Goal: Information Seeking & Learning: Learn about a topic

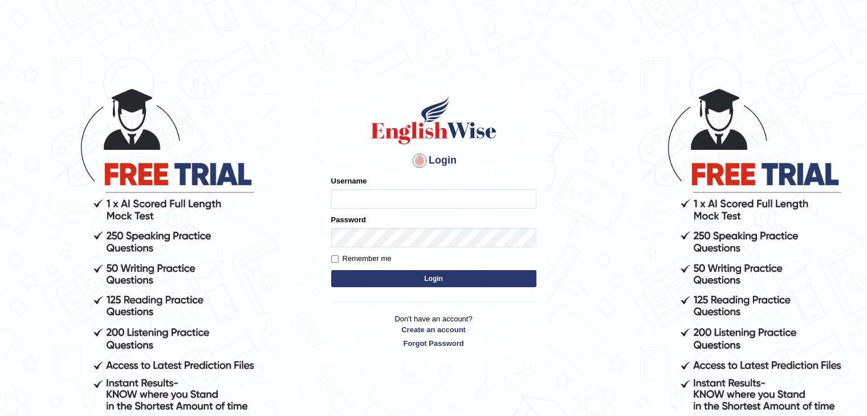
type input "gurvinder_newzealand"
click at [429, 275] on button "Login" at bounding box center [433, 278] width 205 height 17
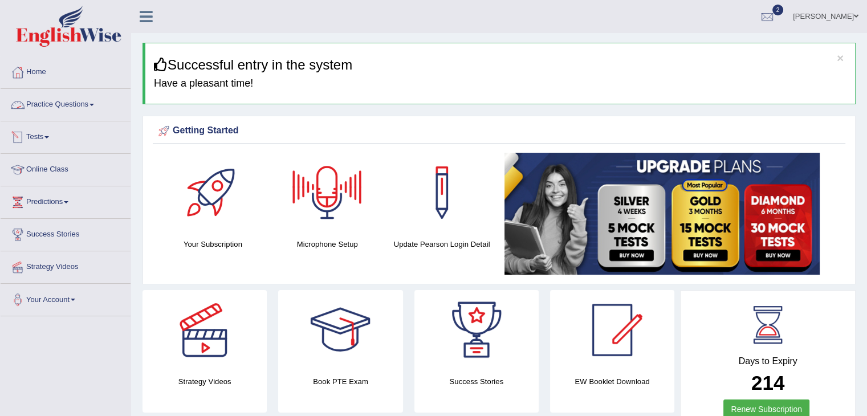
click at [94, 104] on span at bounding box center [91, 105] width 5 height 2
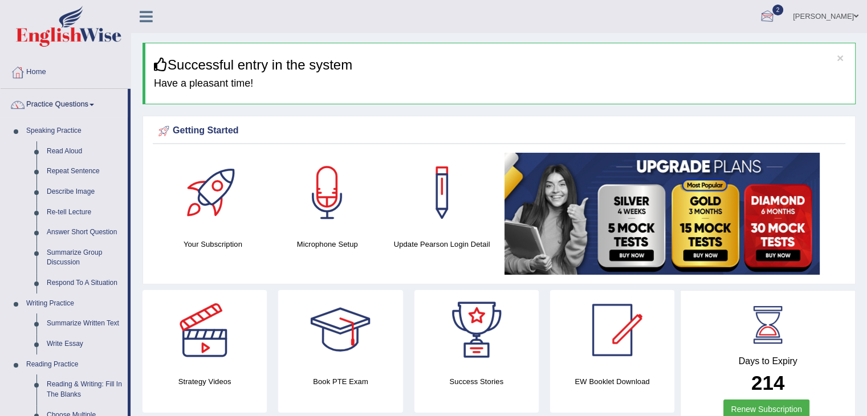
click at [776, 18] on div at bounding box center [767, 17] width 17 height 17
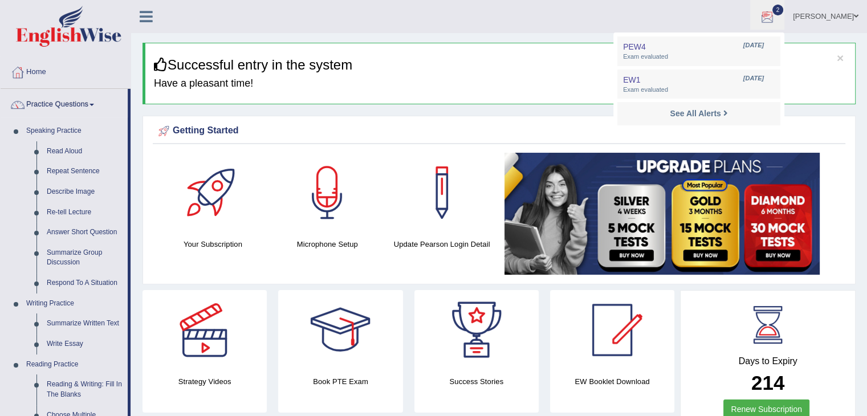
click at [776, 14] on div at bounding box center [767, 17] width 17 height 17
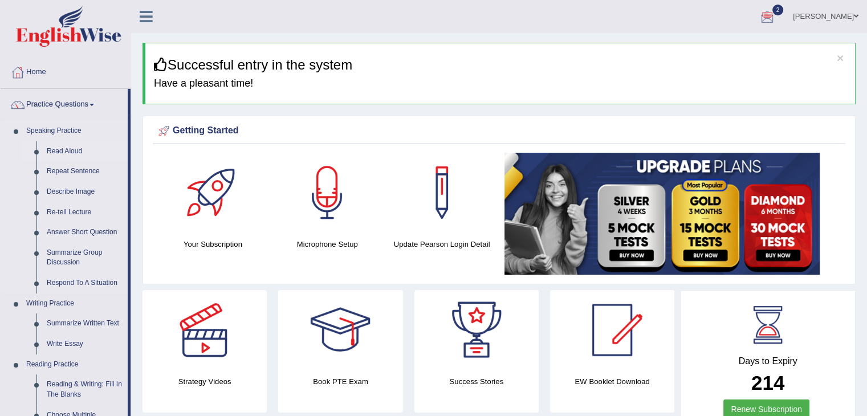
click at [82, 147] on link "Read Aloud" at bounding box center [85, 151] width 86 height 21
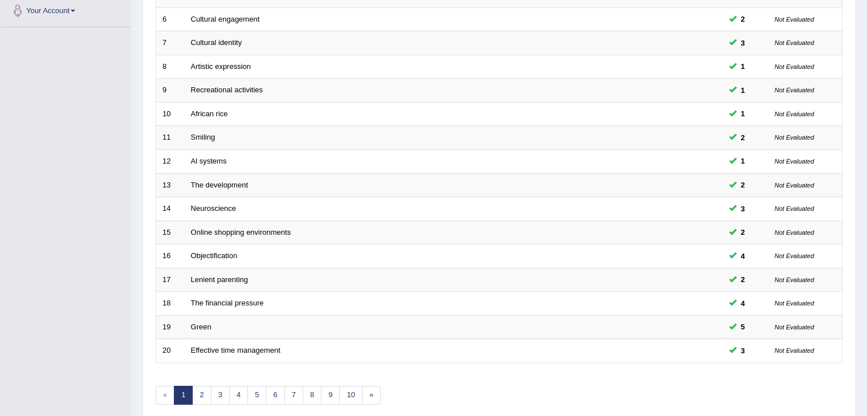
scroll to position [335, 0]
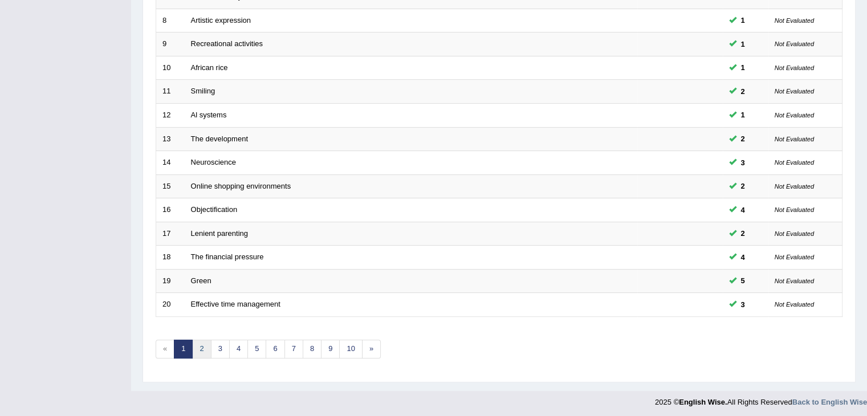
click at [202, 343] on link "2" at bounding box center [201, 349] width 19 height 19
